Goal: Use online tool/utility: Utilize a website feature to perform a specific function

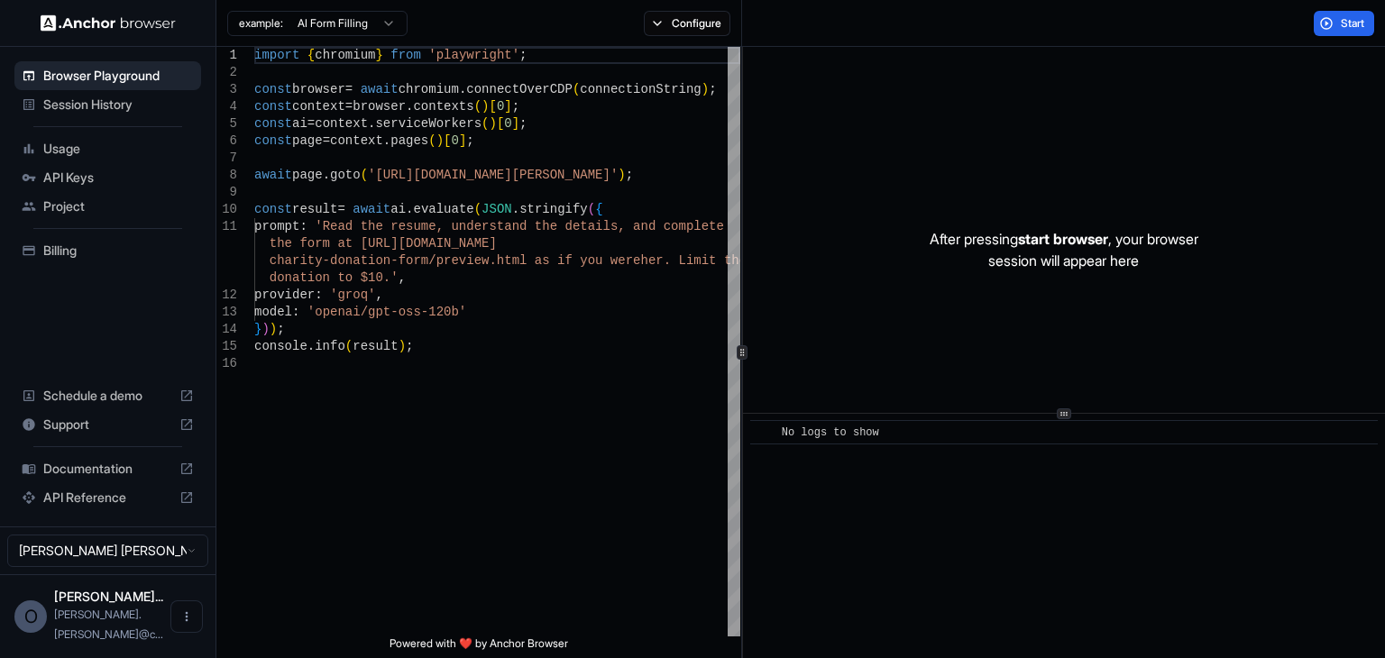
click at [114, 478] on span "Documentation" at bounding box center [107, 469] width 129 height 18
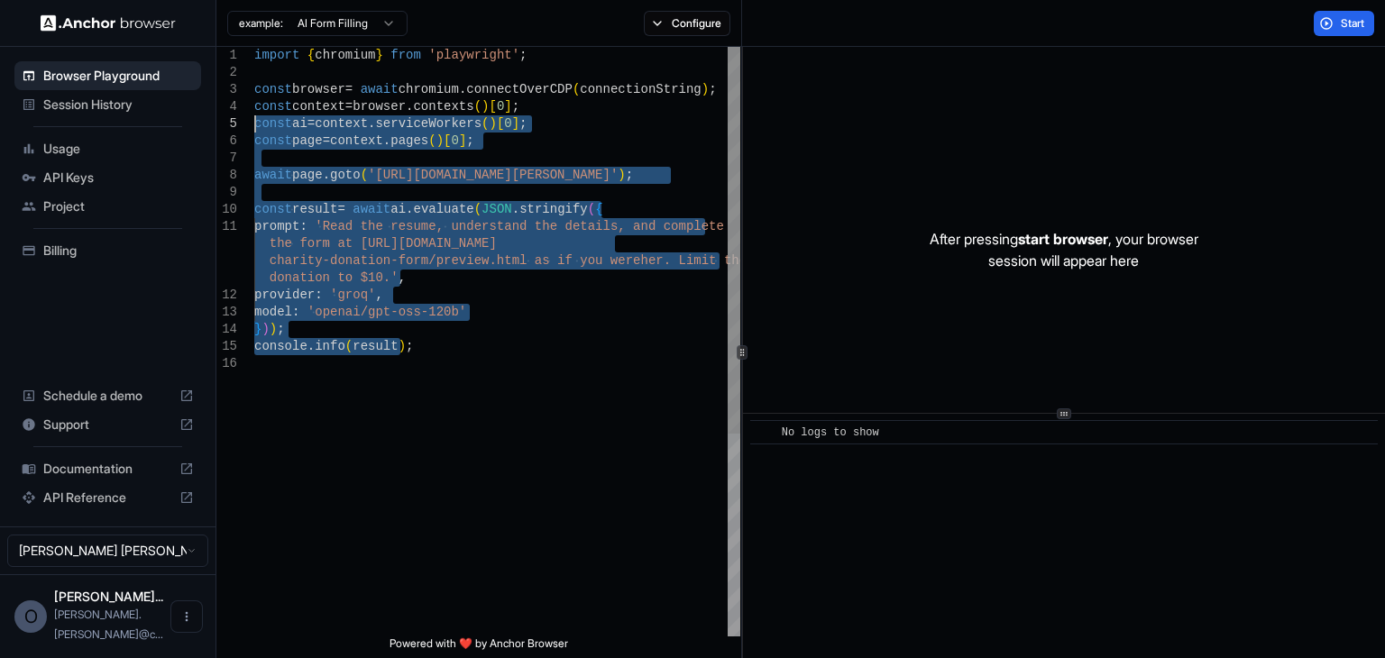
type textarea "**********"
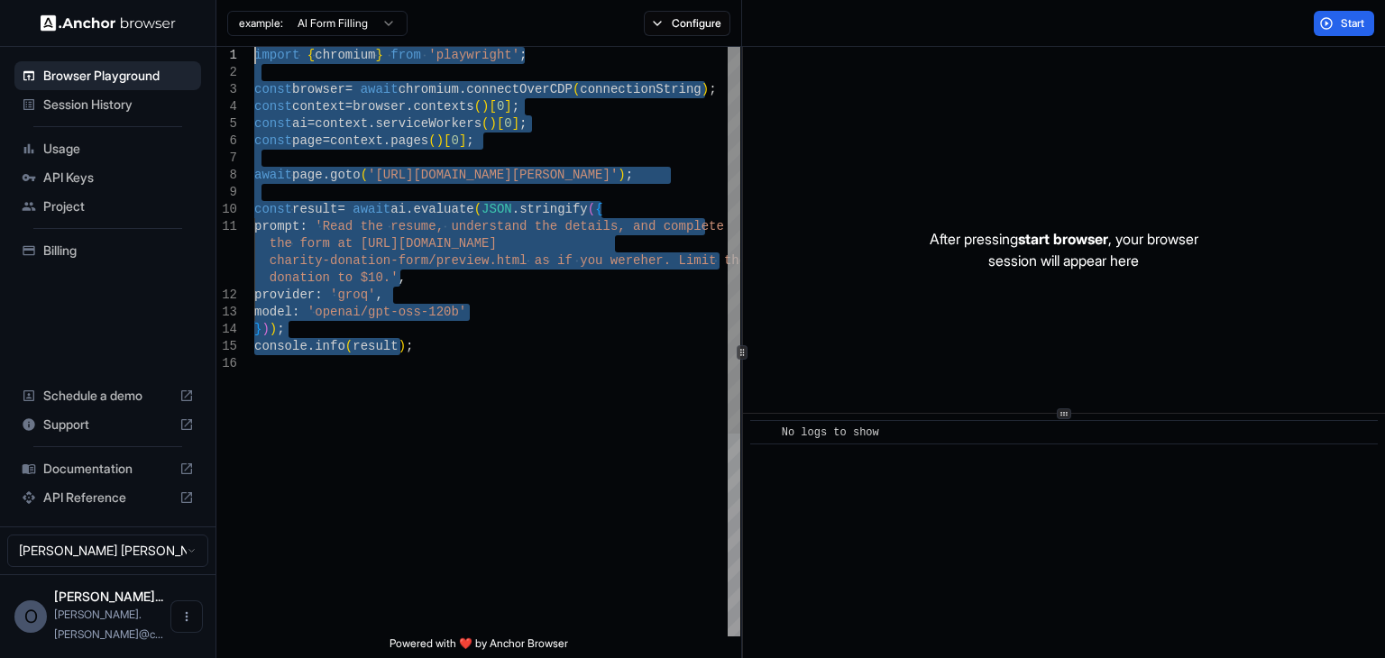
drag, startPoint x: 436, startPoint y: 354, endPoint x: 191, endPoint y: 25, distance: 410.3
click at [254, 47] on div "import { chromium } from 'playwright' ; const browser = await chromium . connec…" at bounding box center [497, 496] width 486 height 898
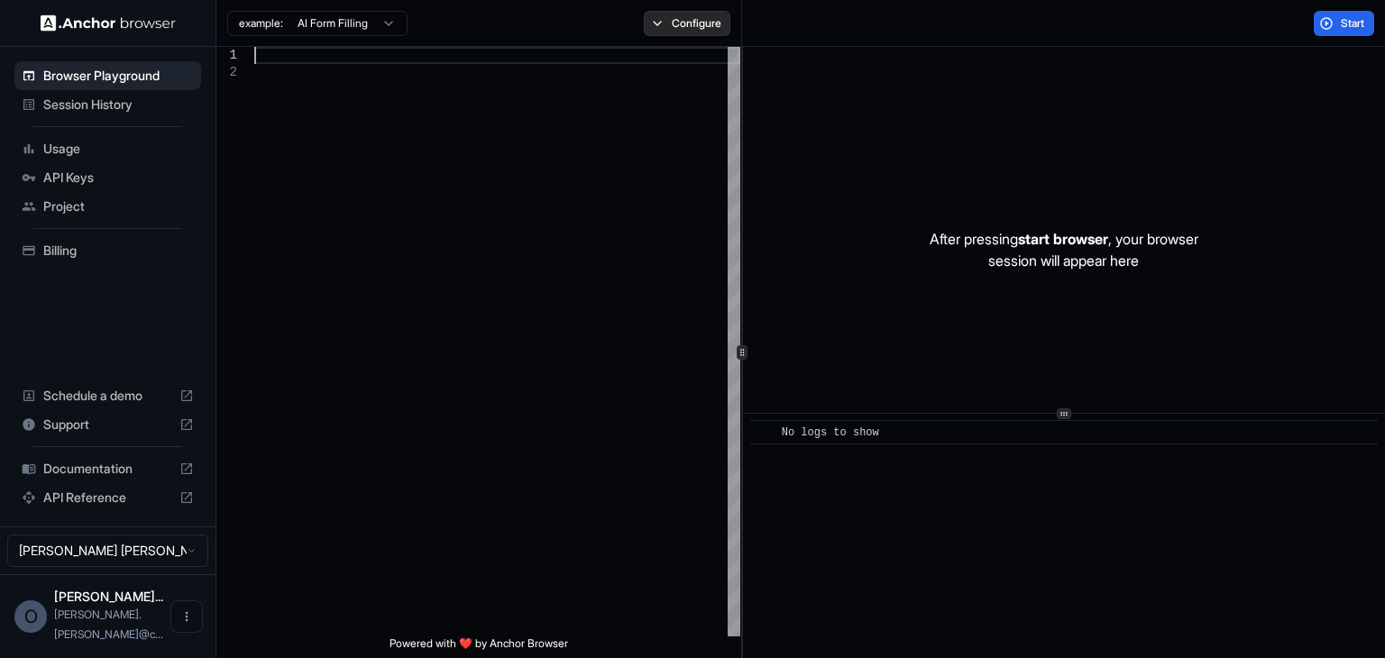
click at [706, 26] on button "Configure" at bounding box center [687, 23] width 87 height 25
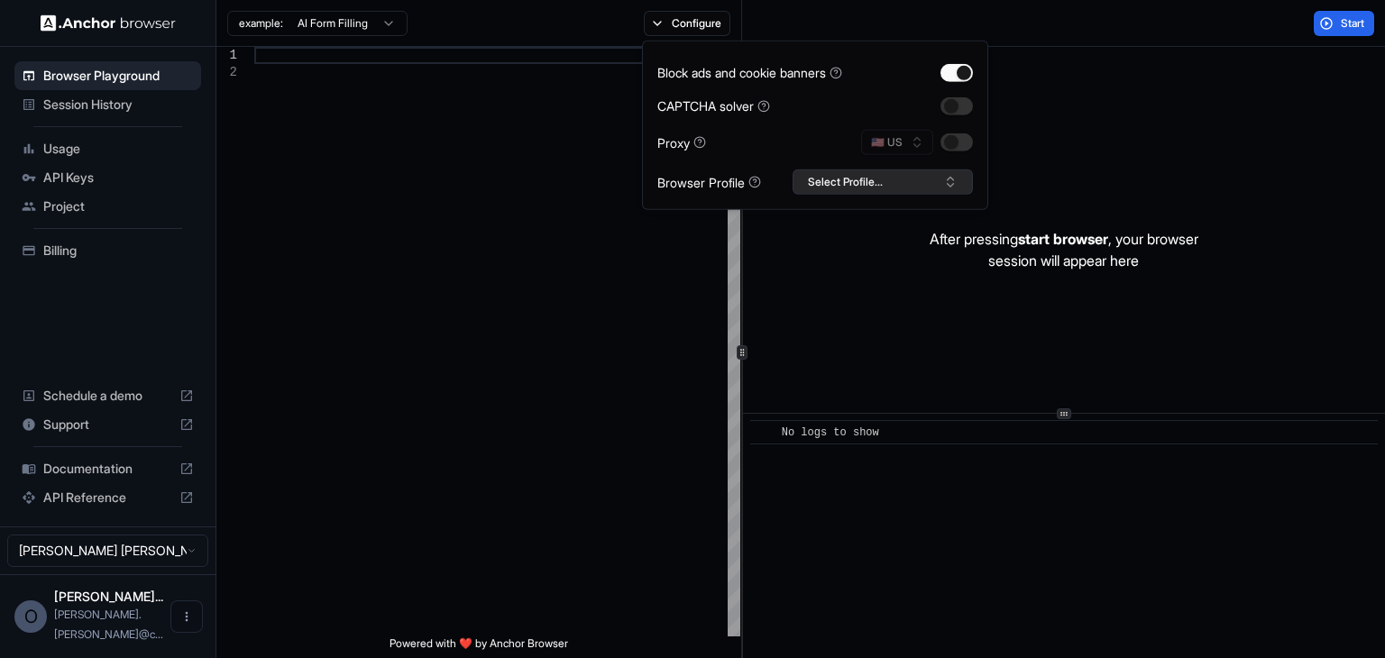
click at [927, 185] on button "Select Profile..." at bounding box center [882, 181] width 180 height 25
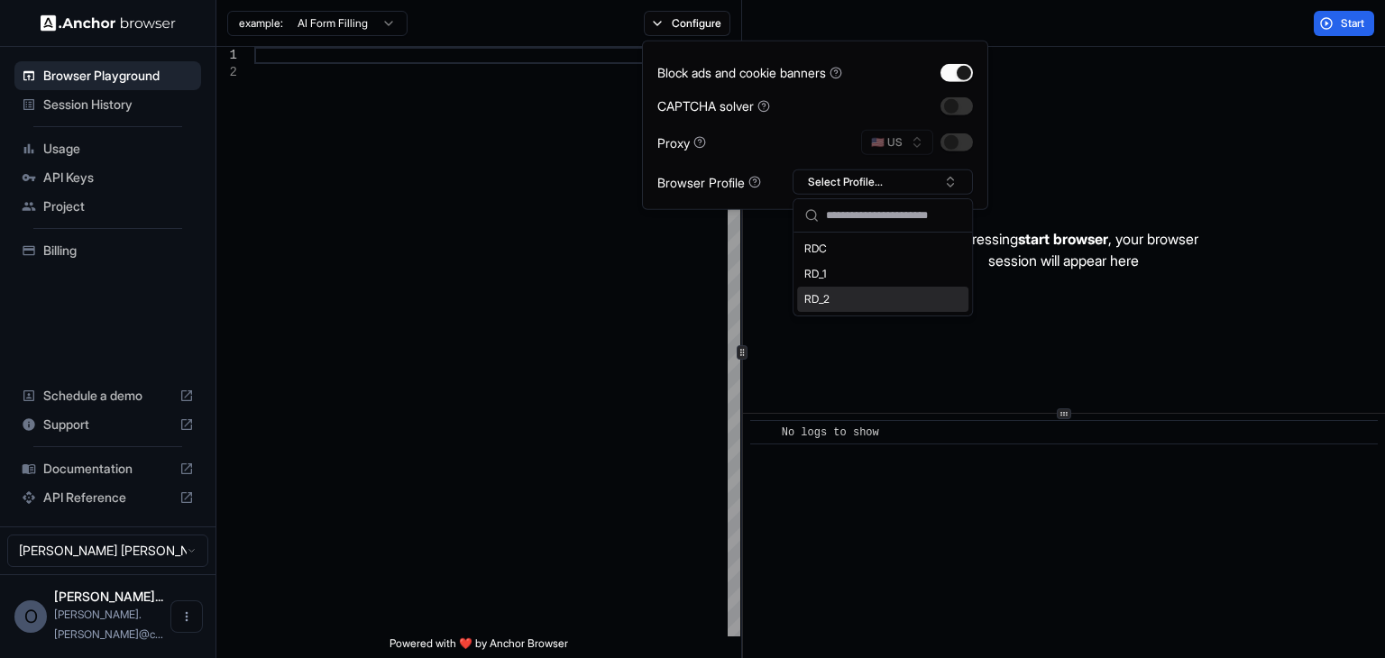
click at [833, 294] on div "RD_2" at bounding box center [882, 299] width 171 height 25
click at [528, 159] on div at bounding box center [497, 350] width 486 height 607
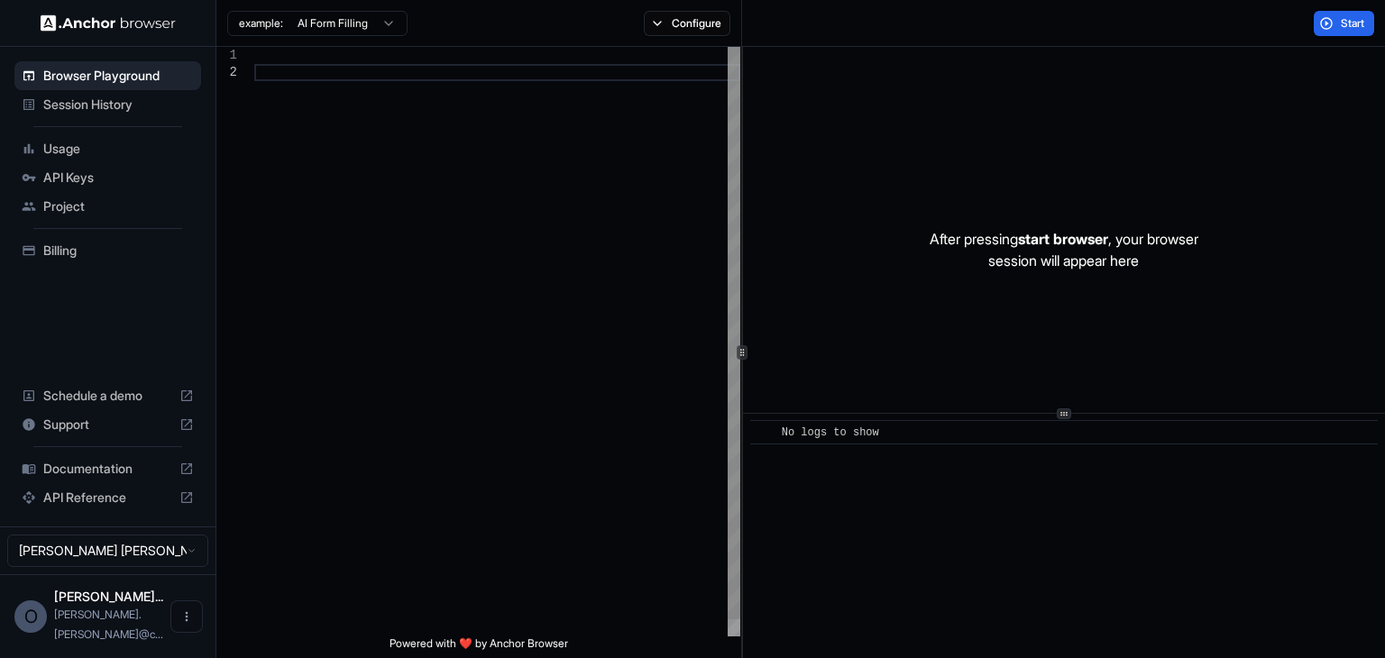
click at [557, 59] on div at bounding box center [497, 350] width 486 height 607
click at [433, 81] on div at bounding box center [497, 350] width 486 height 607
click at [415, 73] on div at bounding box center [497, 350] width 486 height 607
click at [691, 25] on button "Configure" at bounding box center [687, 23] width 87 height 25
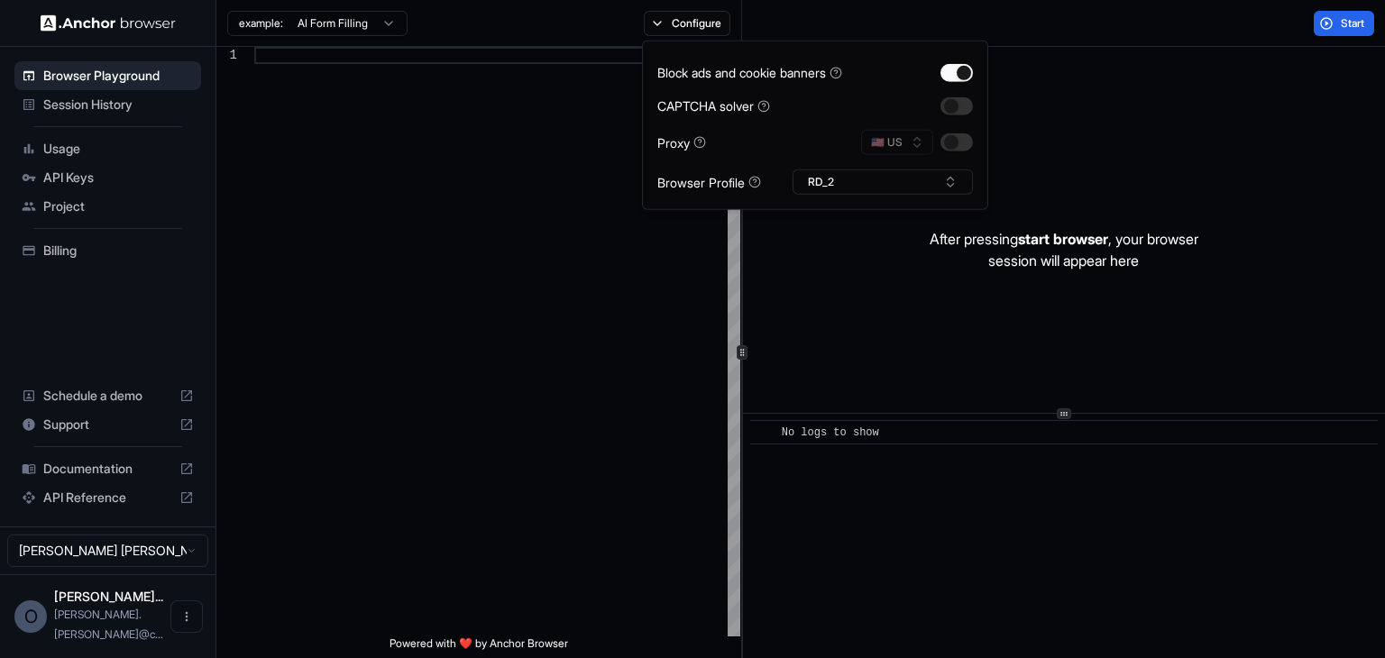
click at [837, 17] on div "Start" at bounding box center [1063, 23] width 643 height 47
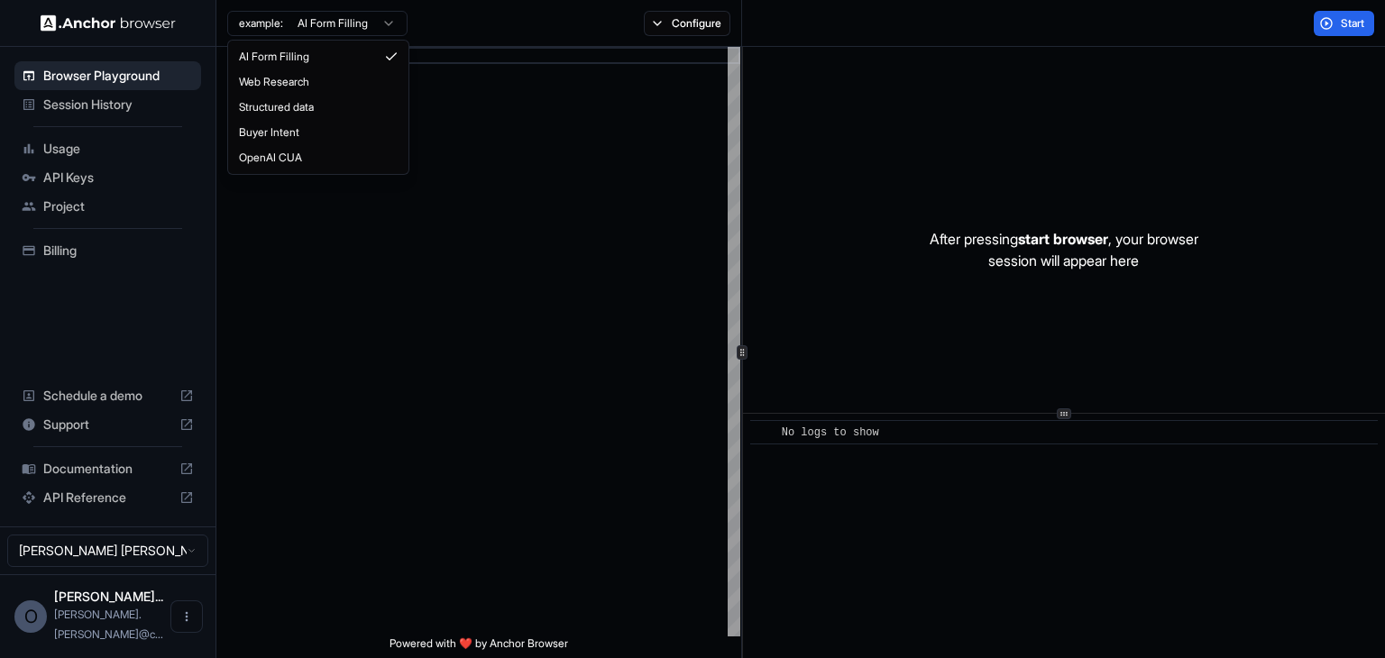
click at [385, 22] on html "Browser Playground Session History Usage API Keys Project Billing Schedule a de…" at bounding box center [692, 329] width 1385 height 658
click at [1350, 25] on span "Start" at bounding box center [1352, 23] width 25 height 14
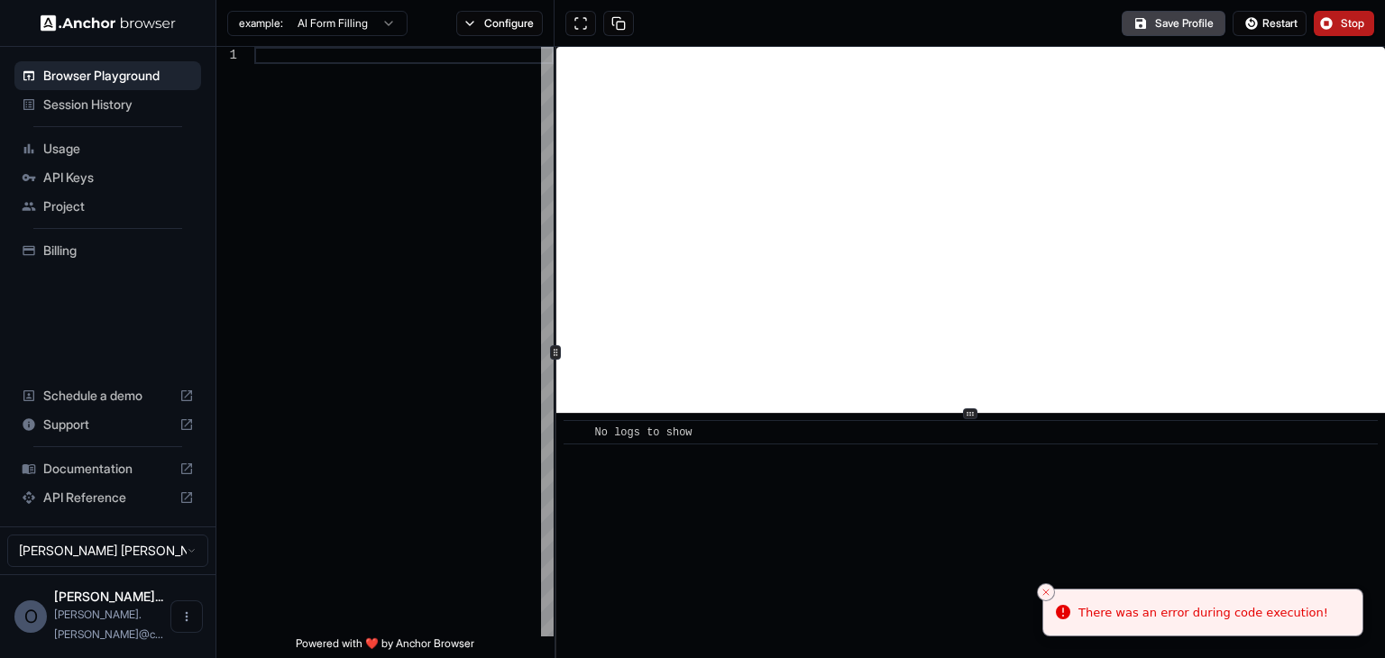
click at [548, 229] on div "1 Powered with ❤️ by Anchor Browser ​ No logs to show" at bounding box center [800, 352] width 1168 height 611
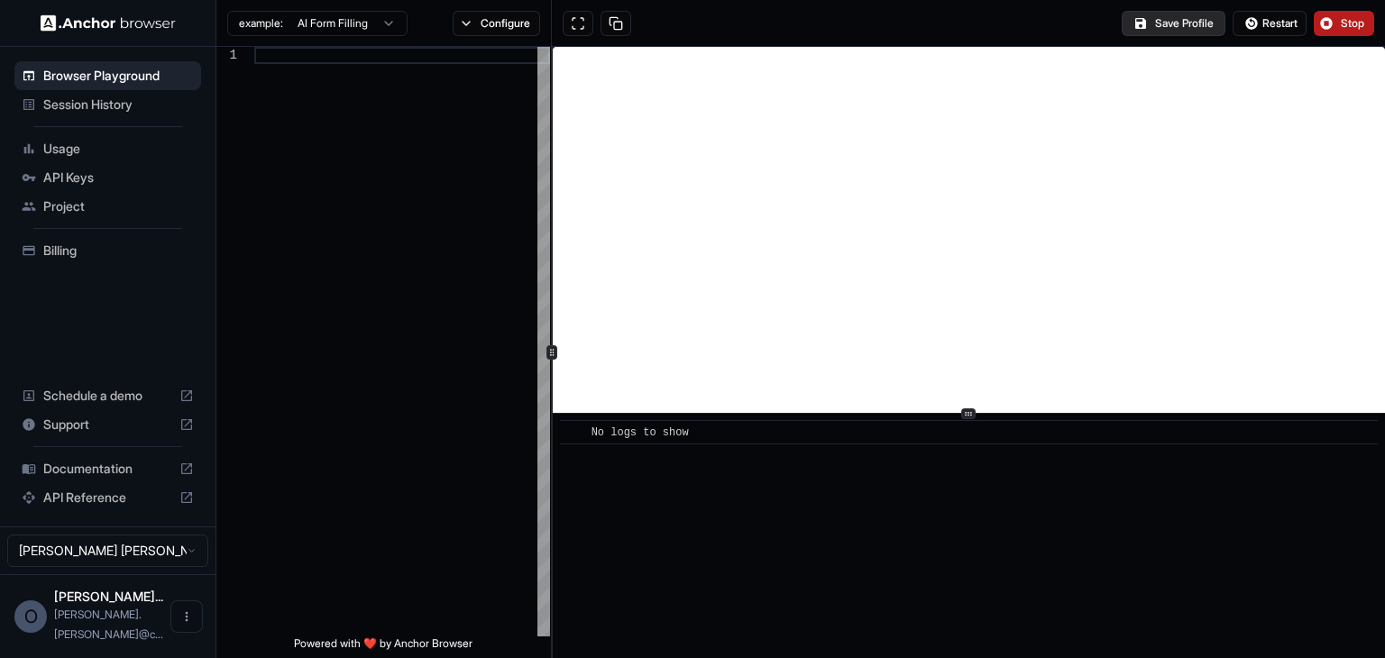
click at [1182, 24] on button "Save Profile" at bounding box center [1173, 23] width 104 height 25
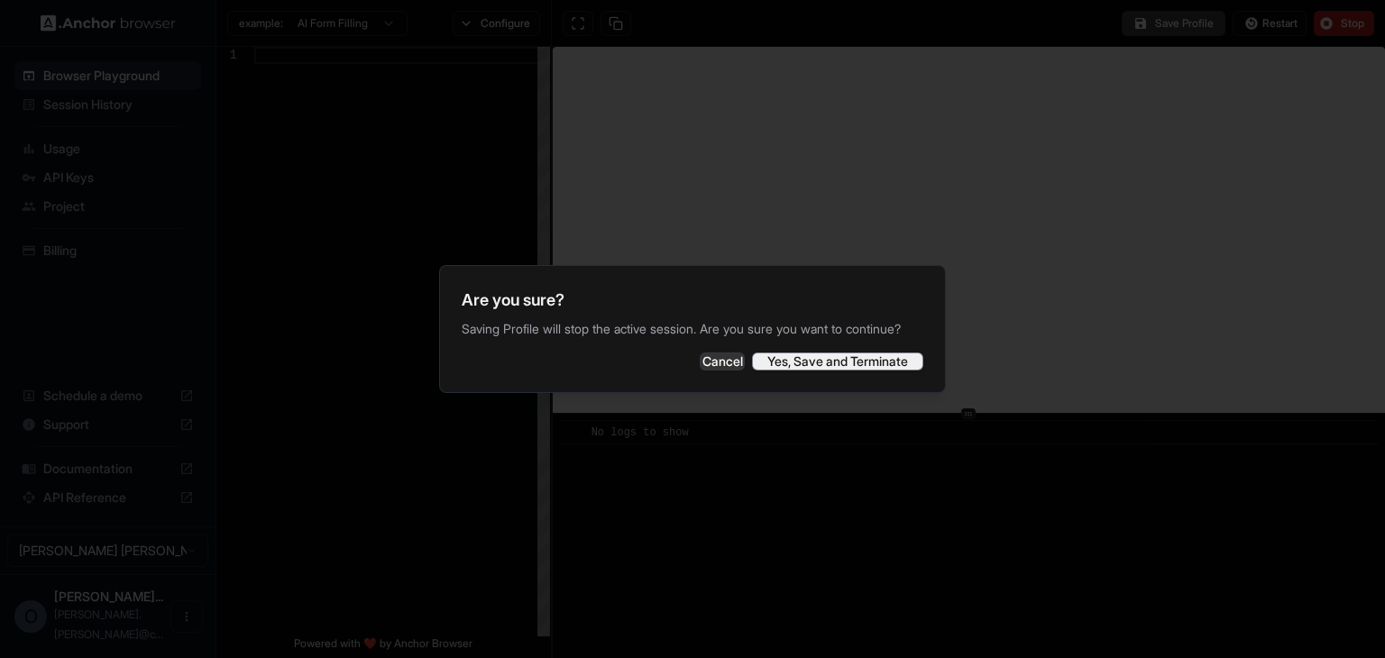
click at [846, 370] on button "Yes, Save and Terminate" at bounding box center [837, 361] width 171 height 18
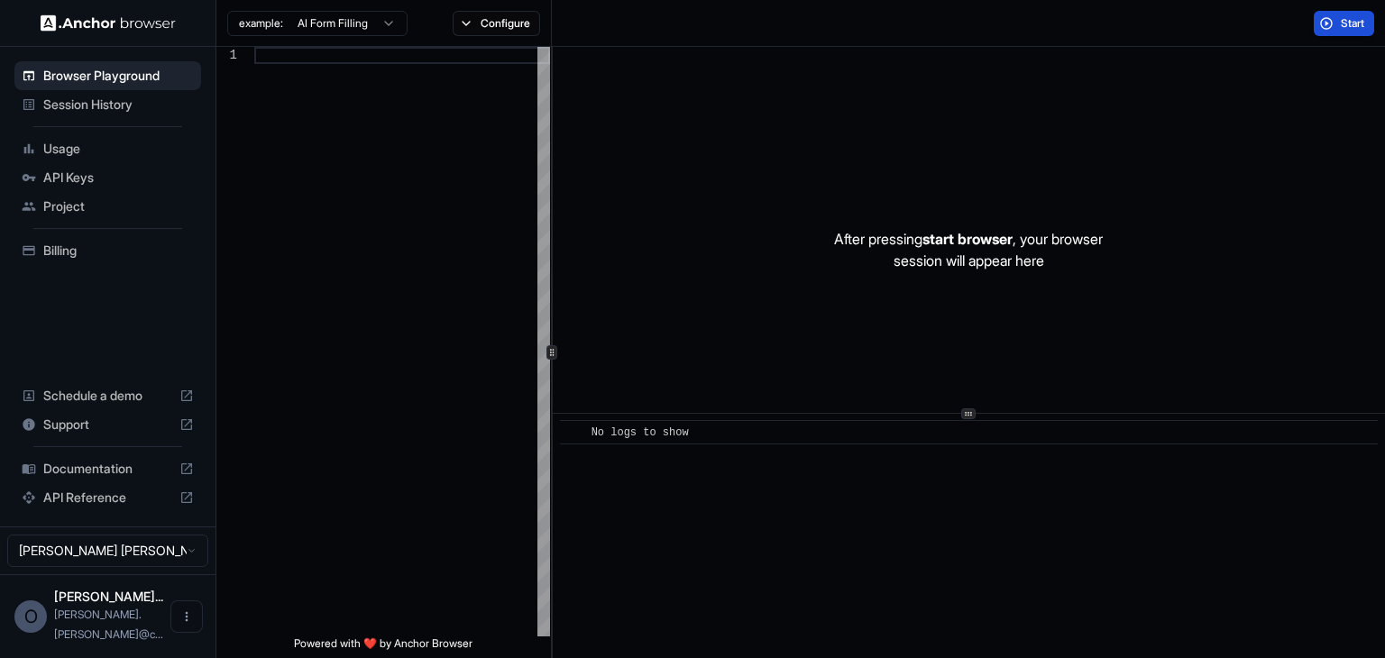
click at [91, 507] on span "API Reference" at bounding box center [107, 498] width 129 height 18
